Goal: Download file/media

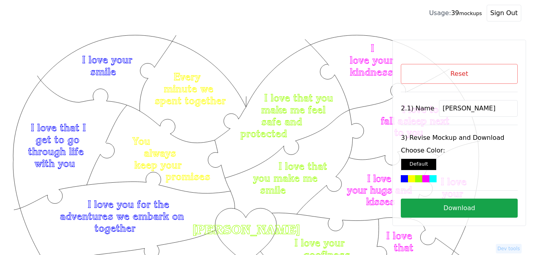
scroll to position [119, 0]
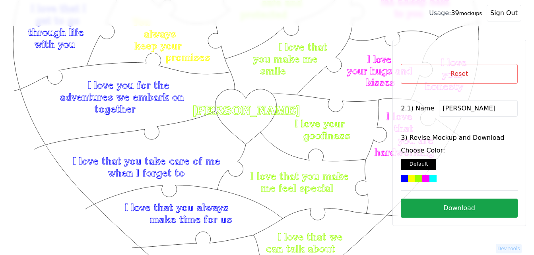
click at [435, 78] on button "Reset" at bounding box center [459, 74] width 117 height 20
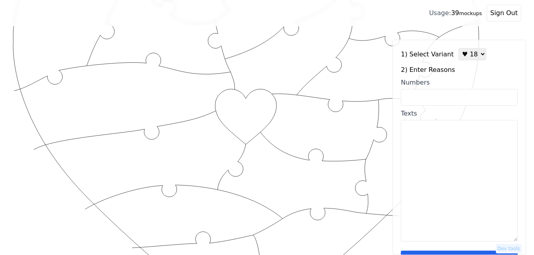
click at [469, 58] on select "♥ 12 ♥ 18 ♥ 28 ♥ 40 ♥ 50 ♥ 60 ♥ 70" at bounding box center [473, 54] width 28 height 12
select select "1"
click at [459, 48] on select "♥ 12 ♥ 18 ♥ 28 ♥ 40 ♥ 50 ♥ 60 ♥ 70" at bounding box center [473, 54] width 28 height 12
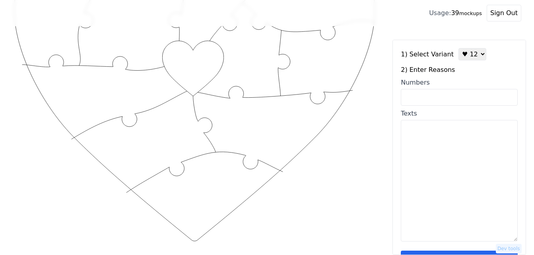
click at [431, 138] on textarea "Texts" at bounding box center [459, 181] width 117 height 122
paste textarea "1. Your eyes are flawless, 2. When I’m with you, I’m at ease , 4. You motivate …"
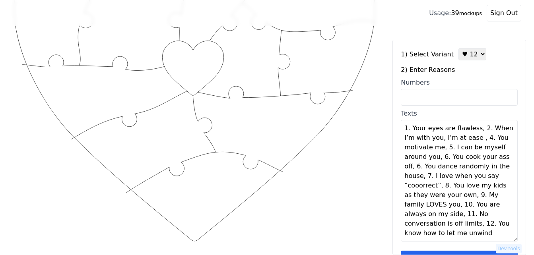
click at [476, 129] on textarea "1. Your eyes are flawless, 2. When I’m with you, I’m at ease , 4. You motivate …" at bounding box center [459, 181] width 117 height 122
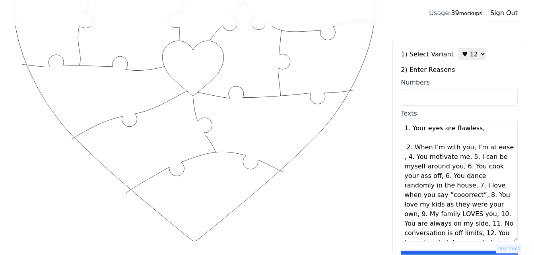
click at [478, 129] on textarea "1. Your eyes are flawless, 2. When I’m with you, I’m at ease , 4. You motivate …" at bounding box center [459, 181] width 117 height 122
click at [460, 158] on textarea "1. Your eyes are flawless, 2. When I’m with you, I’m at ease , 4. You motivate …" at bounding box center [459, 181] width 117 height 122
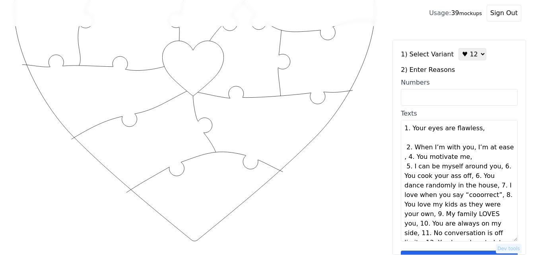
click at [460, 158] on textarea "1. Your eyes are flawless, 2. When I’m with you, I’m at ease , 4. You motivate …" at bounding box center [459, 181] width 117 height 122
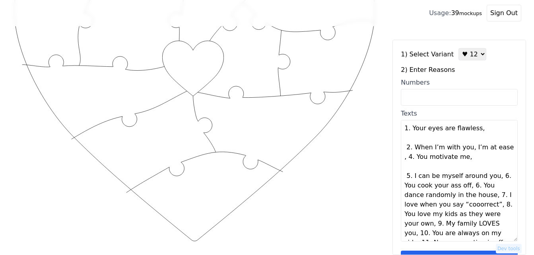
click at [492, 179] on textarea "1. Your eyes are flawless, 2. When I’m with you, I’m at ease , 4. You motivate …" at bounding box center [459, 181] width 117 height 122
click at [493, 179] on textarea "1. Your eyes are flawless, 2. When I’m with you, I’m at ease , 4. You motivate …" at bounding box center [459, 181] width 117 height 122
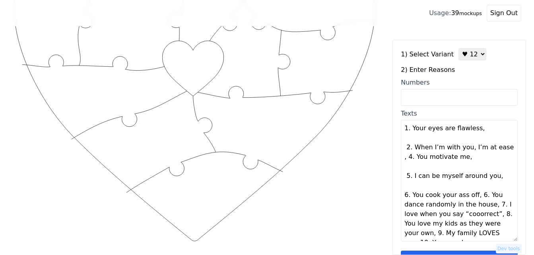
click at [474, 197] on textarea "1. Your eyes are flawless, 2. When I’m with you, I’m at ease , 4. You motivate …" at bounding box center [459, 181] width 117 height 122
click at [475, 197] on textarea "1. Your eyes are flawless, 2. When I’m with you, I’m at ease , 4. You motivate …" at bounding box center [459, 181] width 117 height 122
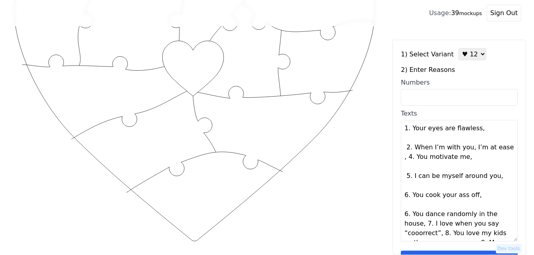
click at [424, 226] on textarea "1. Your eyes are flawless, 2. When I’m with you, I’m at ease , 4. You motivate …" at bounding box center [459, 181] width 117 height 122
click at [427, 226] on textarea "1. Your eyes are flawless, 2. When I’m with you, I’m at ease , 4. You motivate …" at bounding box center [459, 181] width 117 height 122
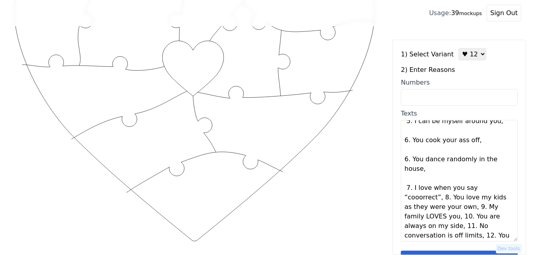
scroll to position [67, 0]
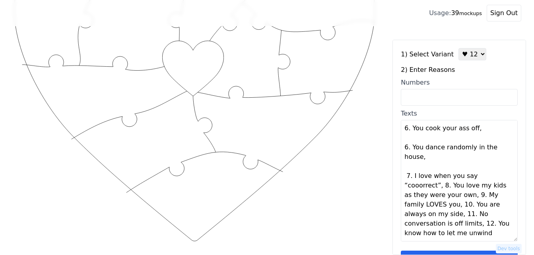
click at [438, 187] on textarea "1. Your eyes are flawless, 2. When I’m with you, I’m at ease , 4. You motivate …" at bounding box center [459, 181] width 117 height 122
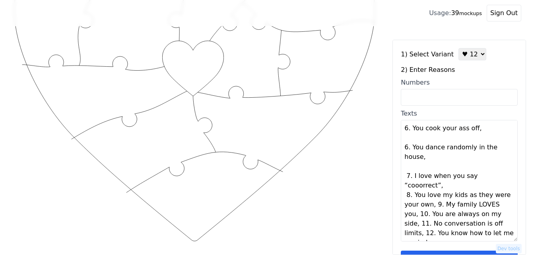
click at [441, 187] on textarea "1. Your eyes are flawless, 2. When I’m with you, I’m at ease , 4. You motivate …" at bounding box center [459, 181] width 117 height 122
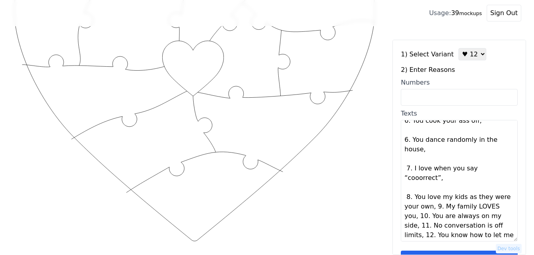
scroll to position [76, 0]
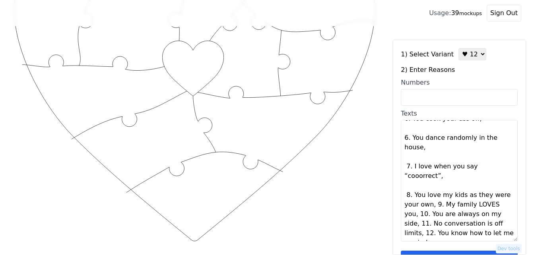
click at [432, 206] on textarea "1. Your eyes are flawless, 2. When I’m with you, I’m at ease , 4. You motivate …" at bounding box center [459, 181] width 117 height 122
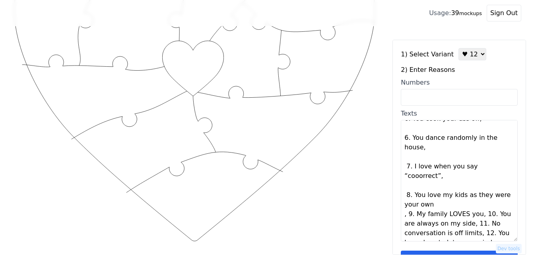
click at [435, 206] on textarea "1. Your eyes are flawless, 2. When I’m with you, I’m at ease , 4. You motivate …" at bounding box center [459, 181] width 117 height 122
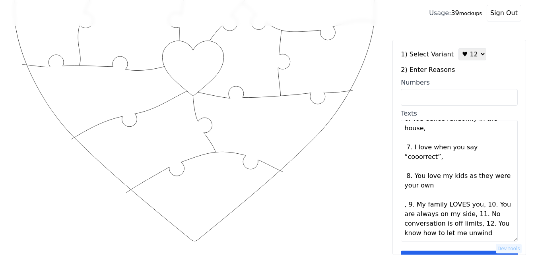
click at [406, 206] on textarea "1. Your eyes are flawless, 2. When I’m with you, I’m at ease , 4. You motivate …" at bounding box center [459, 181] width 117 height 122
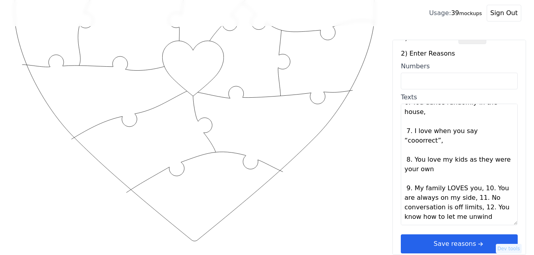
scroll to position [24, 0]
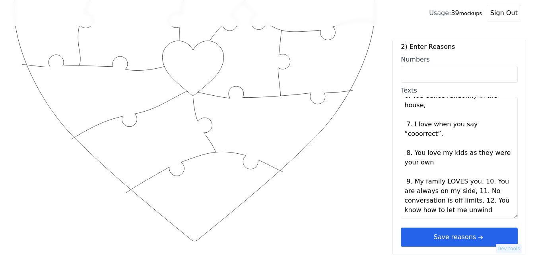
click at [475, 183] on textarea "1. Your eyes are flawless, 2. When I’m with you, I’m at ease , 4. You motivate …" at bounding box center [459, 158] width 117 height 122
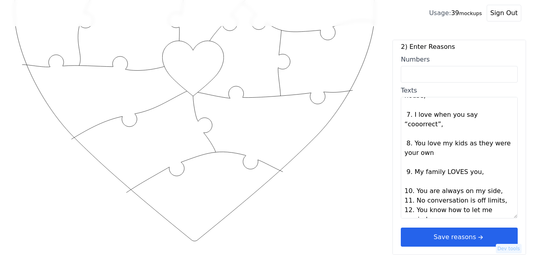
click at [491, 192] on textarea "1. Your eyes are flawless, 2. When I’m with you, I’m at ease , 4. You motivate …" at bounding box center [459, 158] width 117 height 122
click at [491, 193] on textarea "1. Your eyes are flawless, 2. When I’m with you, I’m at ease , 4. You motivate …" at bounding box center [459, 158] width 117 height 122
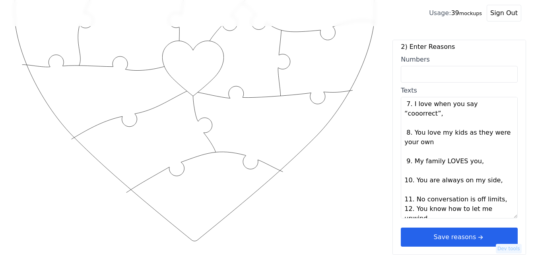
scroll to position [124, 0]
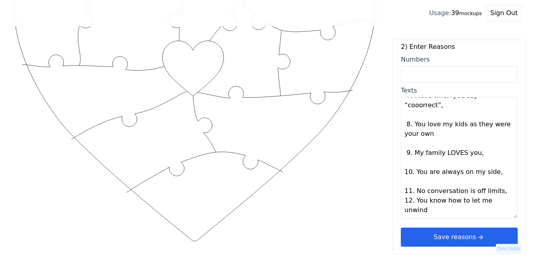
click at [499, 193] on textarea "1. Your eyes are flawless, 2. When I’m with you, I’m at ease , 4. You motivate …" at bounding box center [459, 158] width 117 height 122
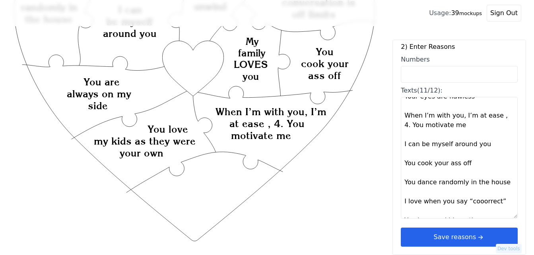
scroll to position [0, 0]
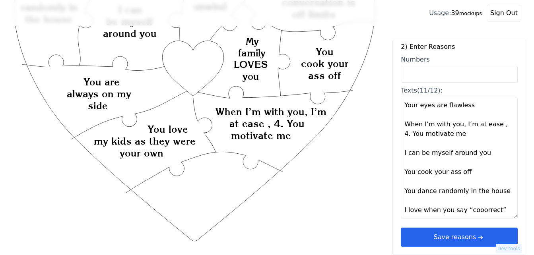
click at [494, 125] on textarea "Your eyes are flawless When I’m with you, I’m at ease , 4. You motivate me I ca…" at bounding box center [459, 158] width 117 height 122
click at [497, 125] on textarea "Your eyes are flawless When I’m with you, I’m at ease , 4. You motivate me I ca…" at bounding box center [459, 158] width 117 height 122
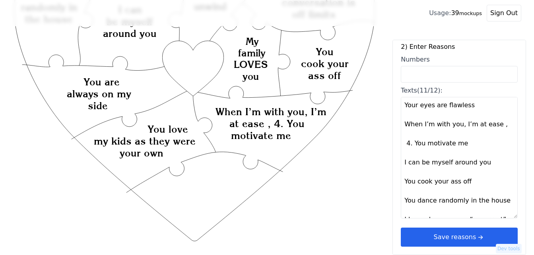
type textarea "Your eyes are flawless When I’m with you, I’m at ease You motivate me I can be …"
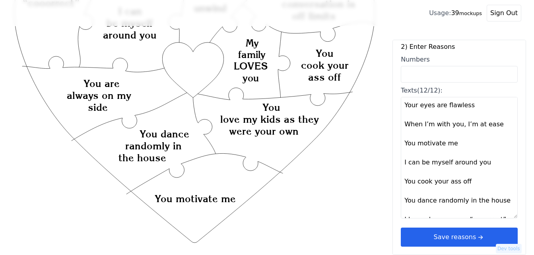
scroll to position [119, 0]
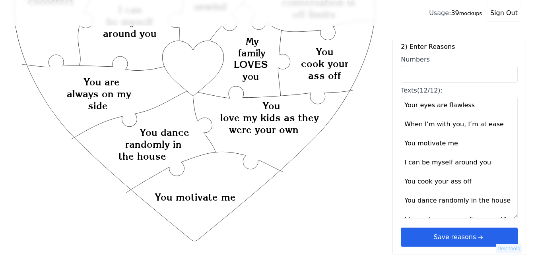
click at [434, 233] on button "Save reasons" at bounding box center [459, 237] width 117 height 19
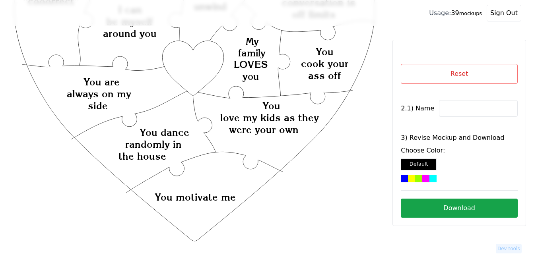
click at [454, 105] on input at bounding box center [478, 108] width 79 height 17
paste input "[PERSON_NAME]"
type input "[PERSON_NAME]"
click at [201, 66] on icon "Created with Snap Created with Snap Created with Snap You love my kids as they …" at bounding box center [195, 180] width 364 height 531
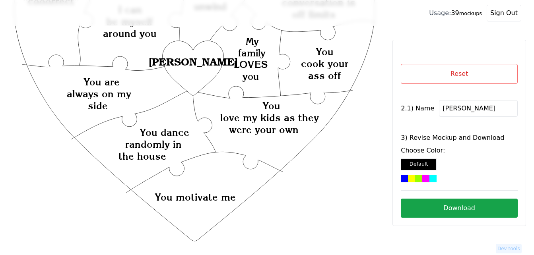
click at [425, 179] on div at bounding box center [426, 178] width 7 height 7
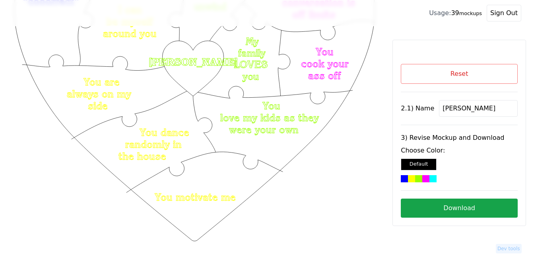
click at [447, 208] on button "Download" at bounding box center [459, 208] width 117 height 19
click at [496, 75] on button "Reset" at bounding box center [459, 74] width 117 height 20
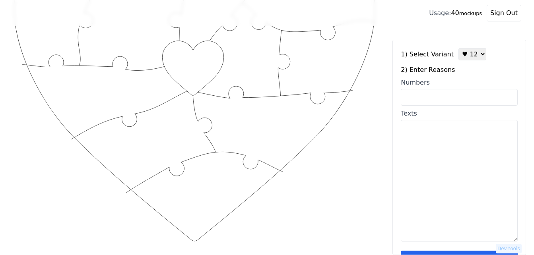
click at [447, 96] on input "Numbers" at bounding box center [459, 97] width 117 height 17
paste input "2, 5, 9, 12, 14, 28, 43, 49, 83, 93, 97, 100"
type input "2, 5, 9, 12, 14, 28, 43, 49, 83, 93, 97, 100"
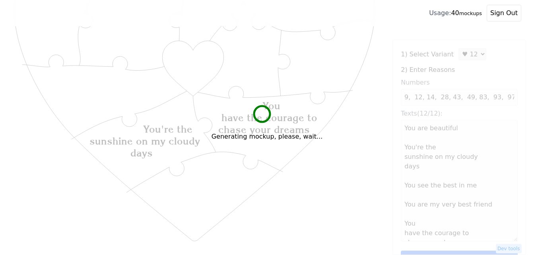
scroll to position [0, 0]
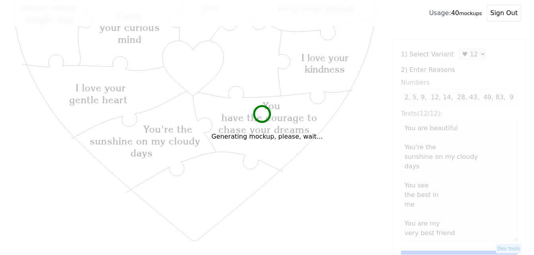
type textarea "You are beautiful You're the sunshine on my cloudy days You see the best in me …"
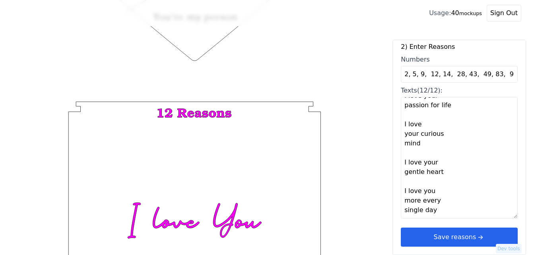
scroll to position [310, 0]
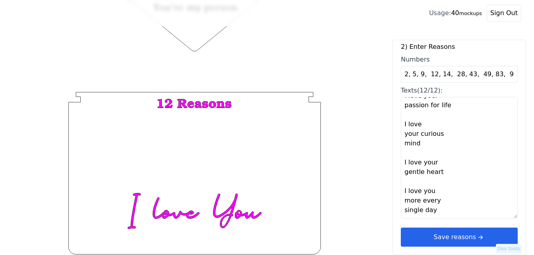
click at [469, 234] on button "Save reasons" at bounding box center [459, 237] width 117 height 19
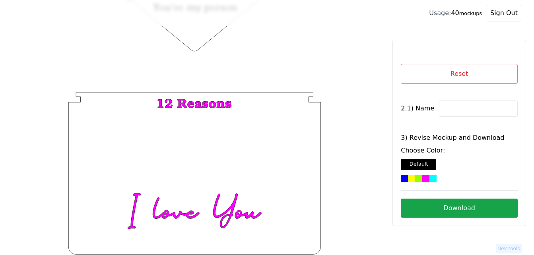
scroll to position [0, 0]
click at [457, 109] on input at bounding box center [478, 108] width 79 height 17
paste input "[PERSON_NAME]"
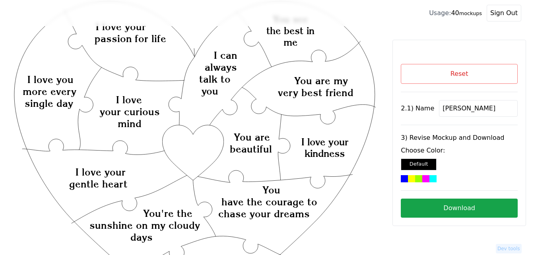
scroll to position [31, 0]
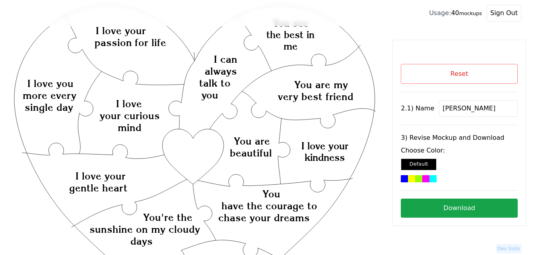
type input "[PERSON_NAME]"
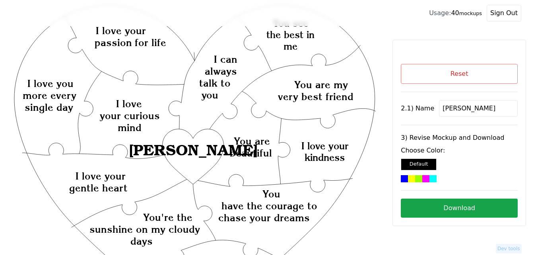
click at [432, 180] on div at bounding box center [433, 178] width 7 height 7
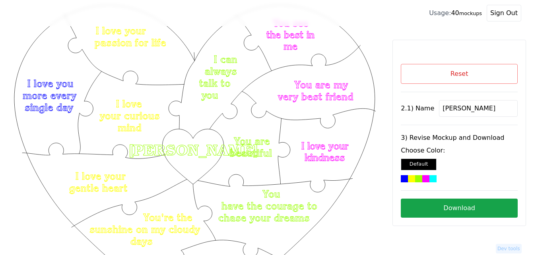
click at [431, 206] on button "Download" at bounding box center [459, 208] width 117 height 19
click at [509, 75] on button "Reset" at bounding box center [459, 74] width 117 height 20
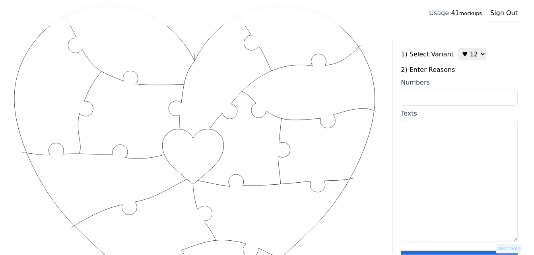
click at [456, 100] on input "Numbers" at bounding box center [459, 97] width 117 height 17
paste input "2,6,8,11,12,18,23,27,31,34,40,44"
type input "2,6,8,11,12,18,23,27,31,34,40,44"
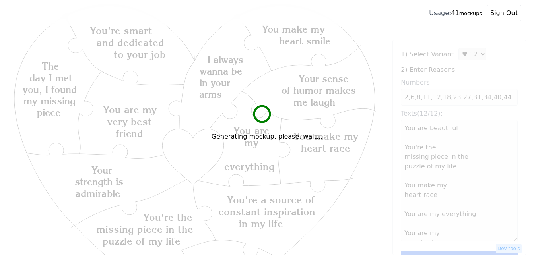
type textarea "You are beautiful You're the missing piece in the puzzle of my life You make my…"
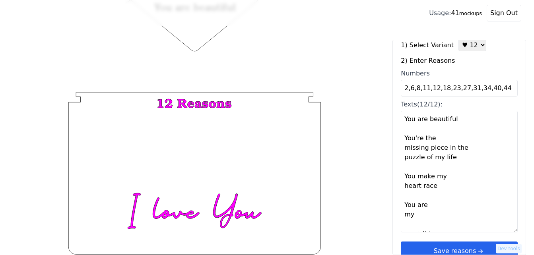
scroll to position [24, 0]
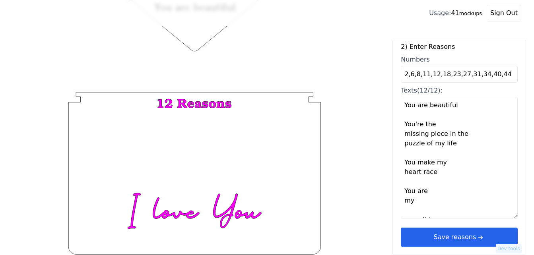
click at [462, 234] on button "Save reasons" at bounding box center [459, 237] width 117 height 19
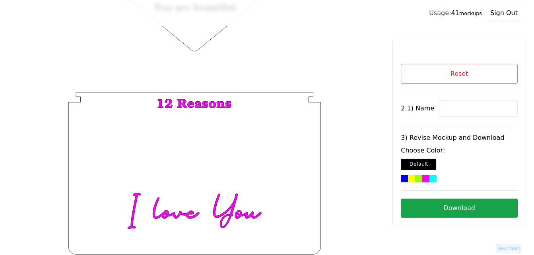
scroll to position [0, 0]
click at [462, 108] on input at bounding box center [478, 108] width 79 height 17
paste input "Thanos"
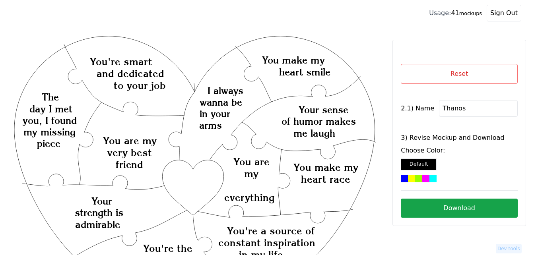
type input "Thanos"
click at [423, 179] on div at bounding box center [426, 178] width 7 height 7
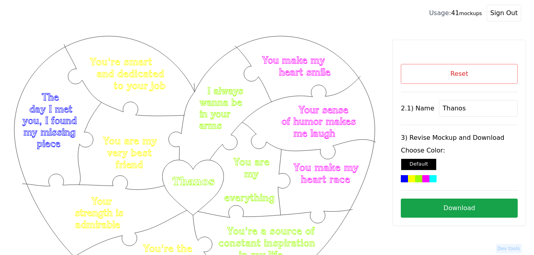
click at [452, 211] on button "Download" at bounding box center [459, 208] width 117 height 19
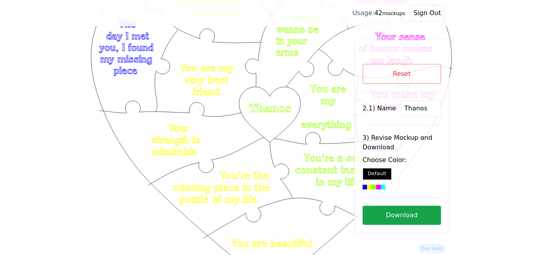
scroll to position [80, 0]
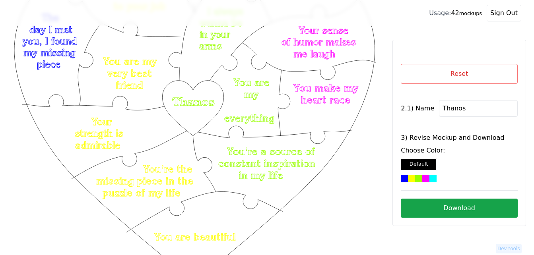
click at [442, 77] on button "Reset" at bounding box center [459, 74] width 117 height 20
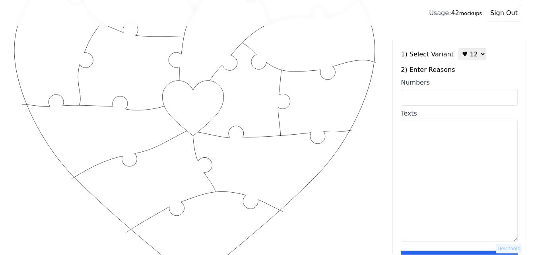
click at [434, 96] on input "Numbers" at bounding box center [459, 97] width 117 height 17
paste input "2, 12, 43, 52,56, 63, 68, 79, 87, 85, 94, 33"
type input "2, 12, 43, 52,56, 63, 68, 79, 87, 85, 94, 33"
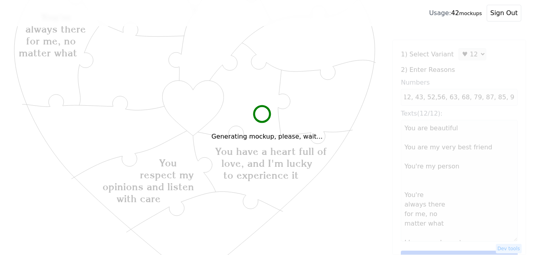
scroll to position [0, 0]
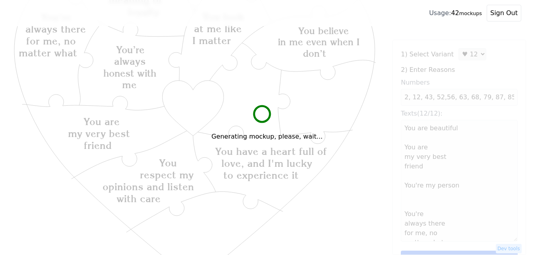
type textarea "You are beautiful You are my very best friend You're my person You're always th…"
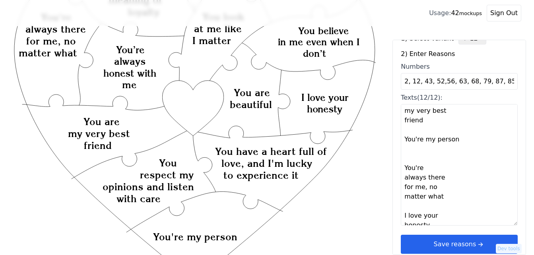
scroll to position [24, 0]
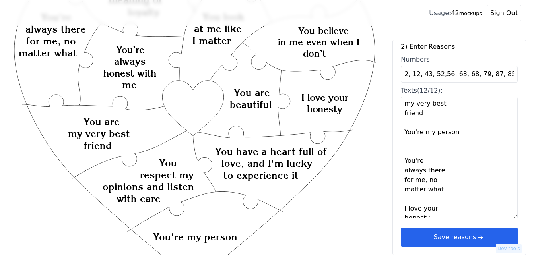
click at [492, 233] on button "Save reasons" at bounding box center [459, 237] width 117 height 19
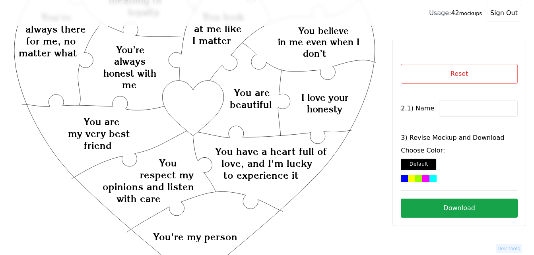
click at [458, 107] on input at bounding box center [478, 108] width 79 height 17
paste input "[PERSON_NAME]"
type input "[PERSON_NAME]"
click at [193, 99] on icon "Created with Snap Created with Snap Created with Snap You have a heart full of …" at bounding box center [195, 220] width 364 height 531
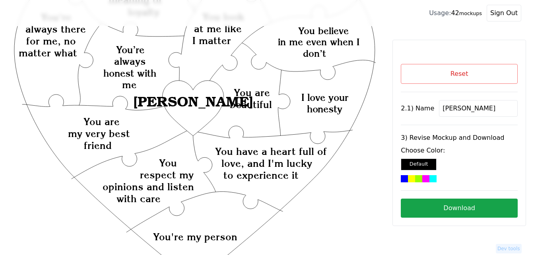
click at [426, 179] on div at bounding box center [426, 178] width 7 height 7
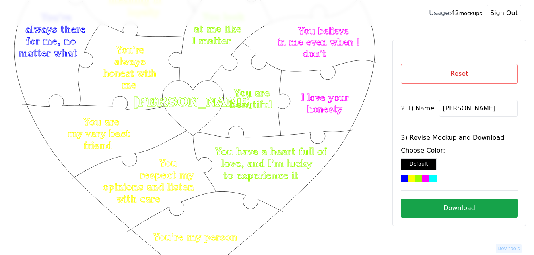
click at [430, 207] on button "Download" at bounding box center [459, 208] width 117 height 19
click at [460, 78] on button "Reset" at bounding box center [459, 74] width 117 height 20
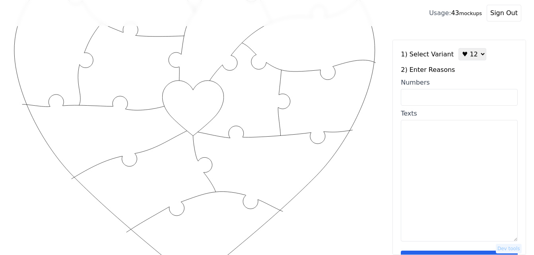
click at [415, 152] on textarea "Texts" at bounding box center [459, 181] width 117 height 122
paste textarea "The way you love me Your caring Your kisses Your hugs I love that we have forev…"
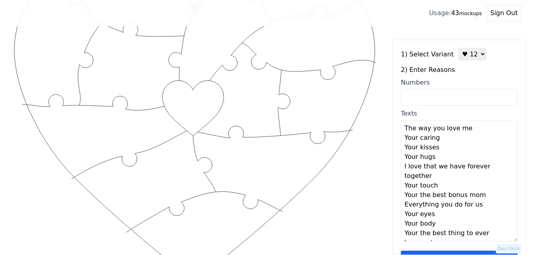
click at [488, 134] on textarea "The way you love me Your caring Your kisses Your hugs I love that we have forev…" at bounding box center [459, 181] width 117 height 122
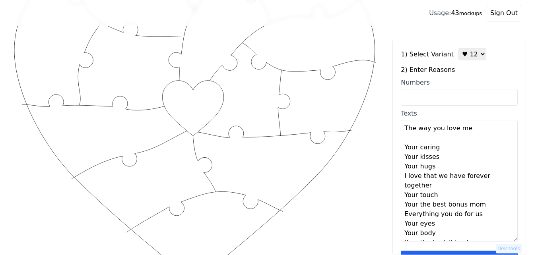
click at [458, 151] on textarea "The way you love me Your caring Your kisses Your hugs I love that we have forev…" at bounding box center [459, 181] width 117 height 122
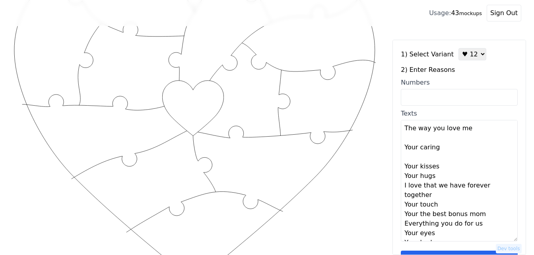
click at [446, 169] on textarea "The way you love me Your caring Your kisses Your hugs I love that we have forev…" at bounding box center [459, 181] width 117 height 122
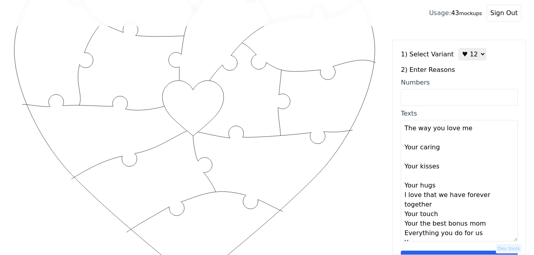
click at [439, 185] on textarea "The way you love me Your caring Your kisses Your hugs I love that we have forev…" at bounding box center [459, 181] width 117 height 122
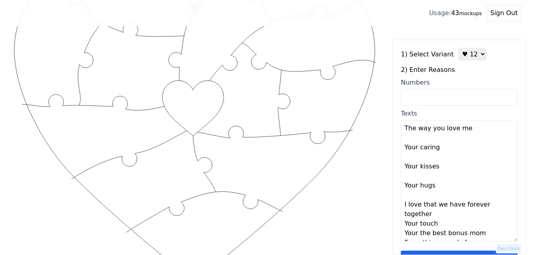
click at [451, 214] on textarea "The way you love me Your caring Your kisses Your hugs I love that we have forev…" at bounding box center [459, 181] width 117 height 122
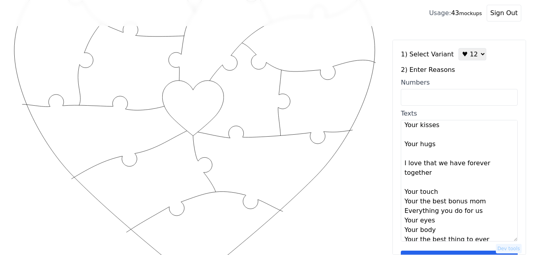
scroll to position [67, 0]
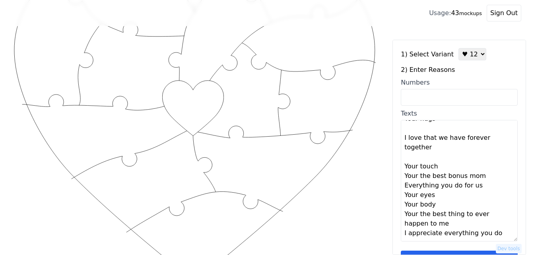
click at [457, 170] on textarea "The way you love me Your caring Your kisses Your hugs I love that we have forev…" at bounding box center [459, 181] width 117 height 122
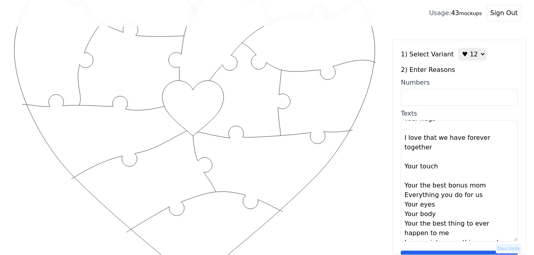
click at [488, 187] on textarea "The way you love me Your caring Your kisses Your hugs I love that we have forev…" at bounding box center [459, 181] width 117 height 122
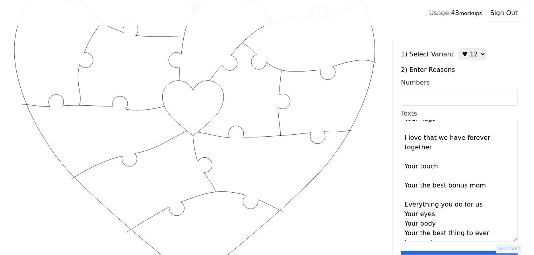
click at [477, 207] on textarea "The way you love me Your caring Your kisses Your hugs I love that we have forev…" at bounding box center [459, 181] width 117 height 122
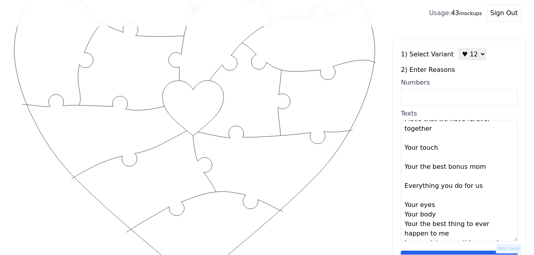
scroll to position [95, 0]
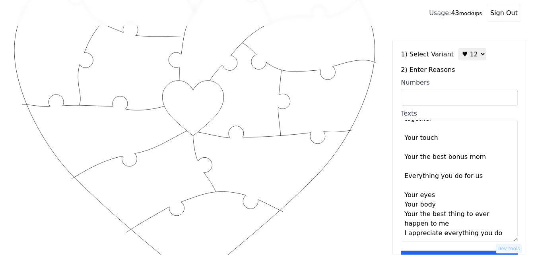
click at [434, 194] on textarea "The way you love me Your caring Your kisses Your hugs I love that we have forev…" at bounding box center [459, 181] width 117 height 122
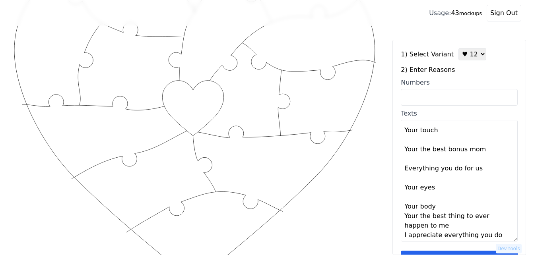
scroll to position [105, 0]
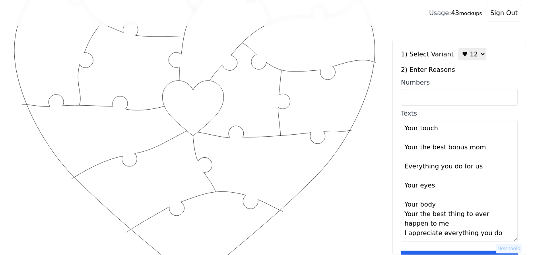
click at [439, 206] on textarea "The way you love me Your caring Your kisses Your hugs I love that we have forev…" at bounding box center [459, 181] width 117 height 122
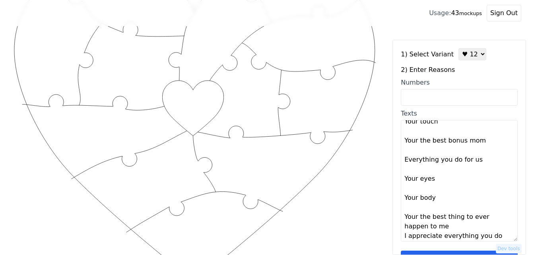
scroll to position [115, 0]
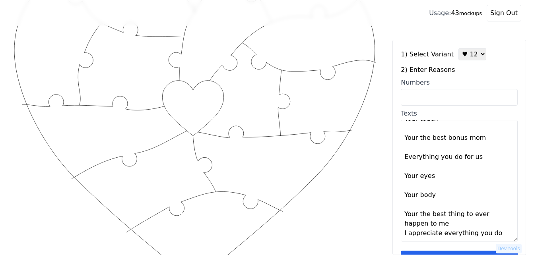
click at [428, 224] on textarea "The way you love me Your caring Your kisses Your hugs I love that we have forev…" at bounding box center [459, 181] width 117 height 122
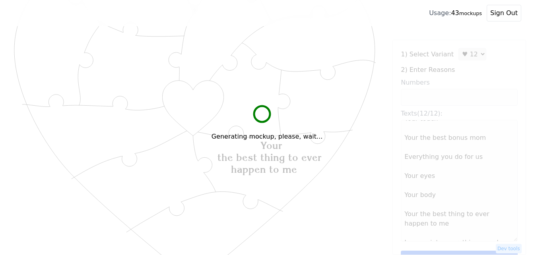
type textarea "The way you love me Your caring Your kisses Your hugs I love that we have forev…"
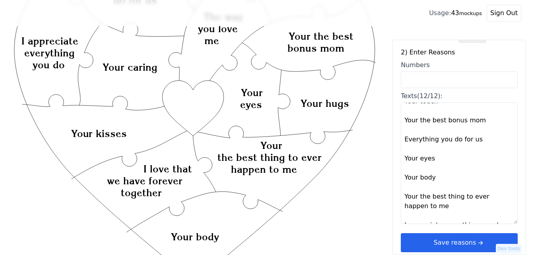
scroll to position [24, 0]
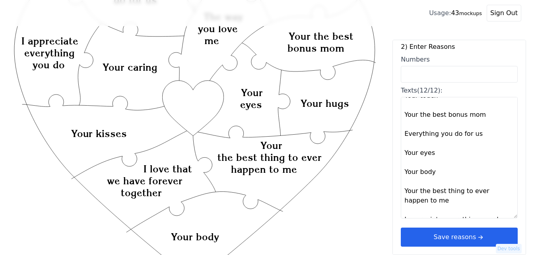
click at [437, 237] on button "Save reasons" at bounding box center [459, 237] width 117 height 19
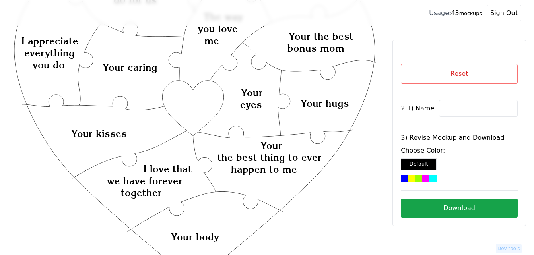
scroll to position [0, 0]
click at [456, 108] on input at bounding box center [478, 108] width 79 height 17
paste input "Amber"
type input "Amber"
click at [201, 105] on icon "Created with Snap Created with Snap Created with Snap Your the best thing to ev…" at bounding box center [195, 220] width 364 height 531
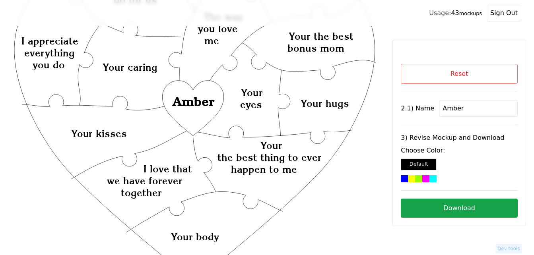
click at [430, 180] on div at bounding box center [433, 178] width 7 height 7
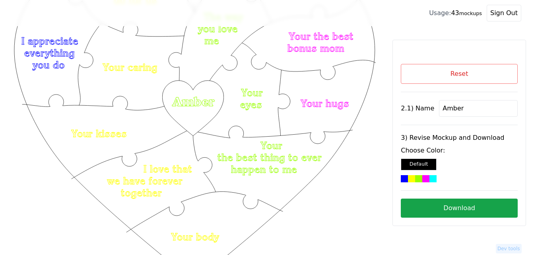
click at [458, 205] on button "Download" at bounding box center [459, 208] width 117 height 19
click at [461, 70] on button "Reset" at bounding box center [459, 74] width 117 height 20
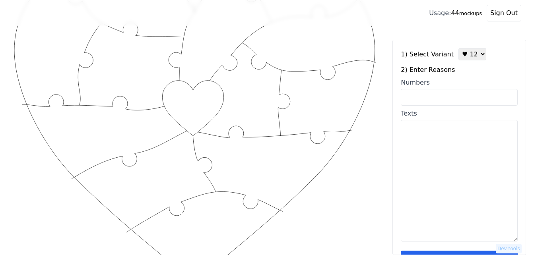
click at [449, 95] on input "Numbers" at bounding box center [459, 97] width 117 height 17
paste input "4,6,10,12,16,35,42,44,55,63,68,100"
type input "4,6,10,12,16,35,42,44,55,63,68,100"
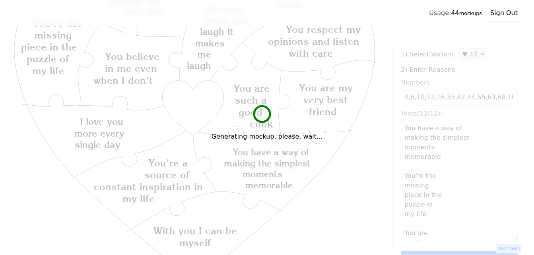
type textarea "You have a way of making the simplest moments memorable You're the missing piec…"
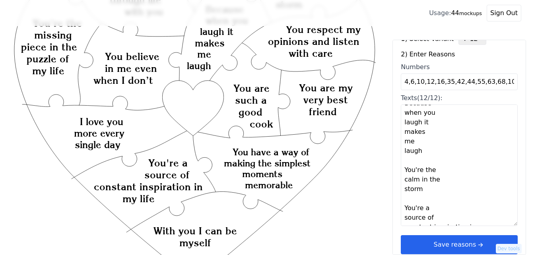
scroll to position [24, 0]
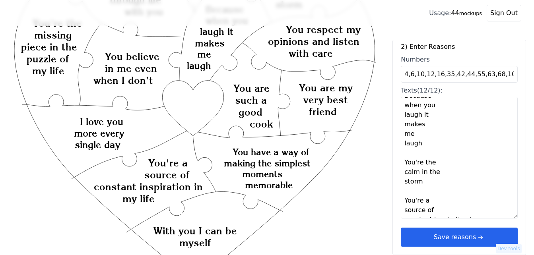
click at [463, 238] on button "Save reasons" at bounding box center [459, 237] width 117 height 19
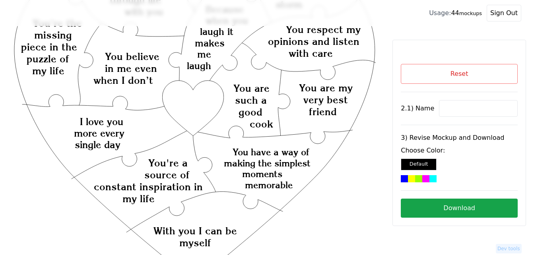
click at [465, 109] on input at bounding box center [478, 108] width 79 height 17
paste input "[PERSON_NAME]"
type input "[PERSON_NAME]"
click at [201, 108] on icon "Created with Snap Created with Snap Created with Snap You have a way of making …" at bounding box center [195, 220] width 364 height 531
click at [419, 176] on div at bounding box center [418, 178] width 7 height 7
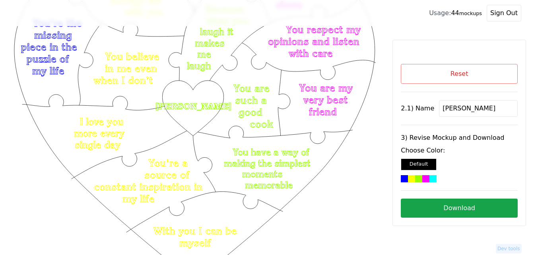
click at [475, 209] on button "Download" at bounding box center [459, 208] width 117 height 19
click at [447, 70] on button "Reset" at bounding box center [459, 74] width 117 height 20
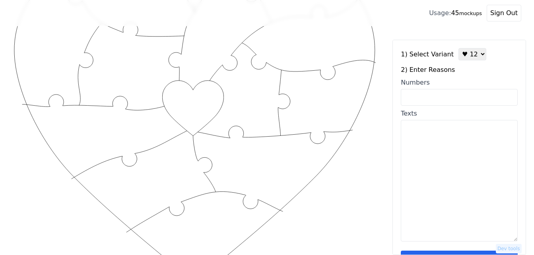
click at [444, 105] on input "Numbers" at bounding box center [459, 97] width 117 height 17
paste input "1, 5, 16, 18, 19, 31, 34, 49, 61, 68, 75, 93"
type input "1, 5, 16, 18, 19, 31, 34, 49, 61, 68, 75, 93"
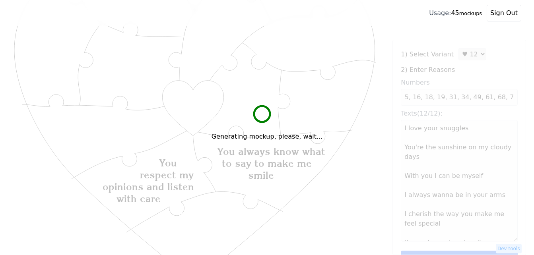
scroll to position [0, 0]
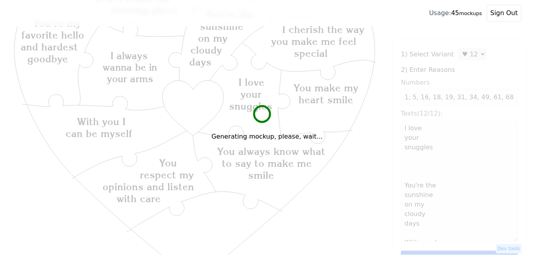
type textarea "I love your snuggles You're the sunshine on my cloudy days With you I can be my…"
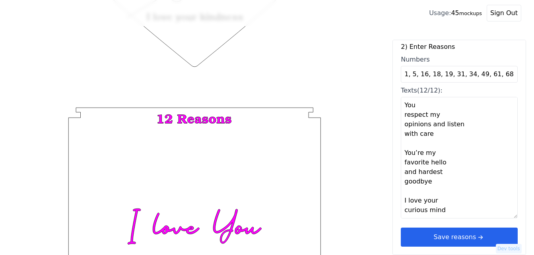
scroll to position [310, 0]
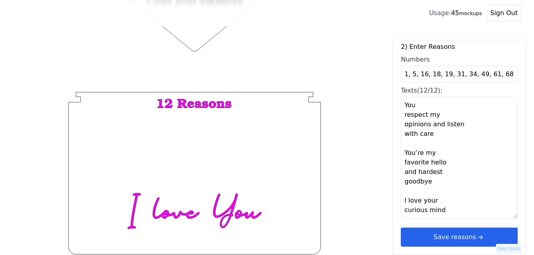
click at [467, 232] on button "Save reasons" at bounding box center [459, 237] width 117 height 19
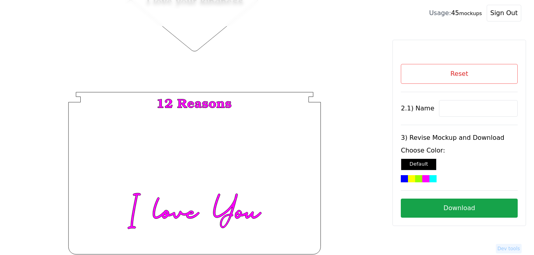
scroll to position [0, 0]
click at [464, 107] on input at bounding box center [478, 108] width 79 height 17
paste input "[PERSON_NAME] +"
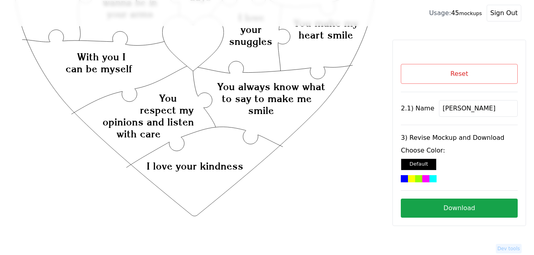
scroll to position [111, 0]
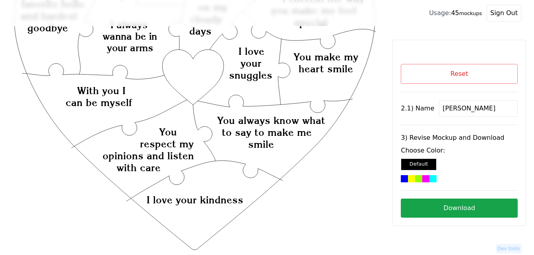
type input "[PERSON_NAME]"
click at [187, 70] on icon "Created with Snap Created with Snap Created with Snap You always know what to s…" at bounding box center [195, 189] width 364 height 531
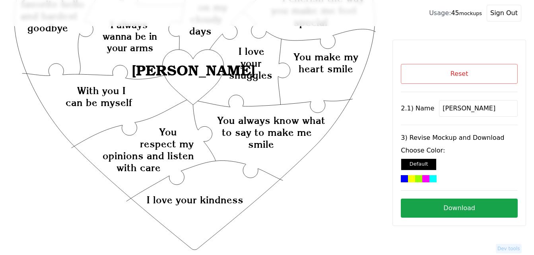
click at [426, 178] on div at bounding box center [426, 178] width 7 height 7
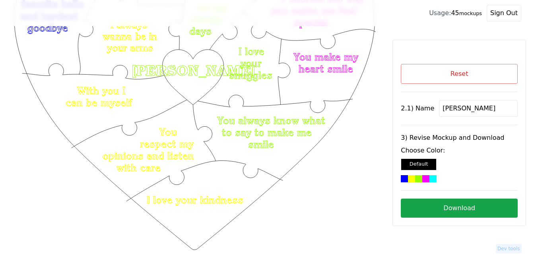
click at [473, 205] on button "Download" at bounding box center [459, 208] width 117 height 19
click at [437, 77] on button "Reset" at bounding box center [459, 74] width 117 height 20
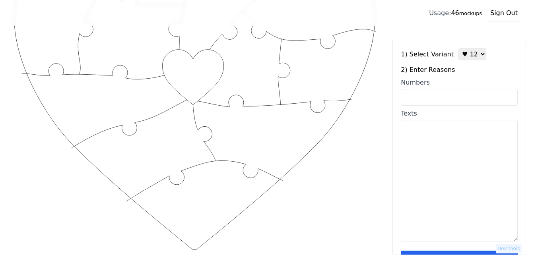
click at [442, 101] on input "Numbers" at bounding box center [459, 97] width 117 height 17
paste input "4, 5, 6, 7, 21, 30, 36, 48, 65, 75, 76, 80"
type input "4, 5, 6, 7, 21, 30, 36, 48, 65, 75, 76, 80"
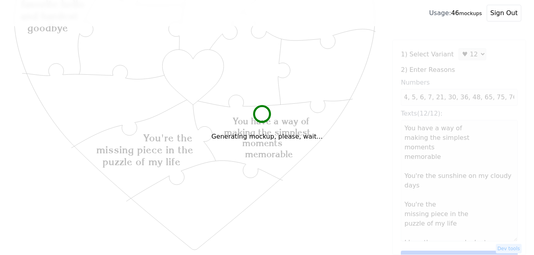
scroll to position [0, 0]
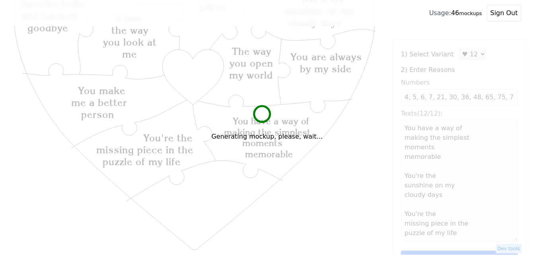
type textarea "You have a way of making the simplest moments memorable You're the sunshine on …"
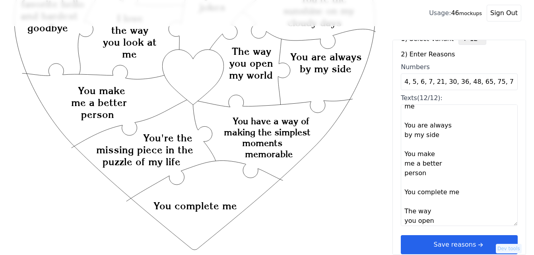
scroll to position [24, 0]
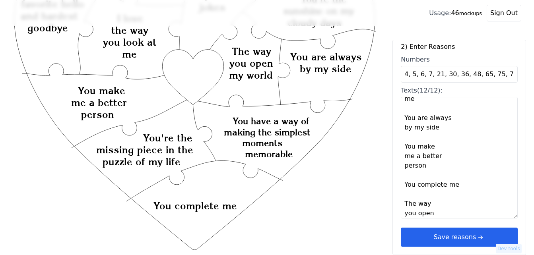
click at [462, 237] on button "Save reasons" at bounding box center [459, 237] width 117 height 19
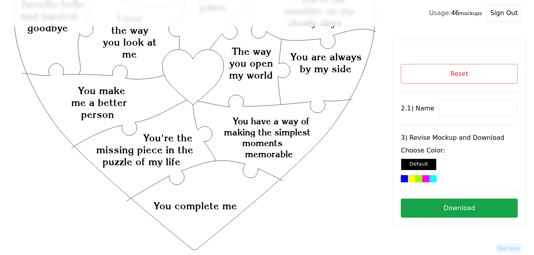
click at [462, 107] on input at bounding box center [478, 108] width 79 height 17
paste input "[PERSON_NAME]"
type input "[PERSON_NAME]"
click at [189, 78] on icon "Created with Snap Created with Snap Created with Snap You have a way of making …" at bounding box center [195, 189] width 364 height 531
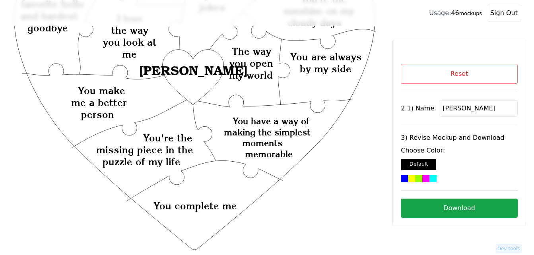
click at [417, 177] on div at bounding box center [418, 178] width 7 height 7
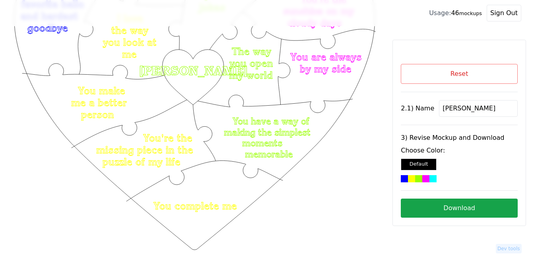
click at [451, 207] on button "Download" at bounding box center [459, 208] width 117 height 19
